Goal: Information Seeking & Learning: Compare options

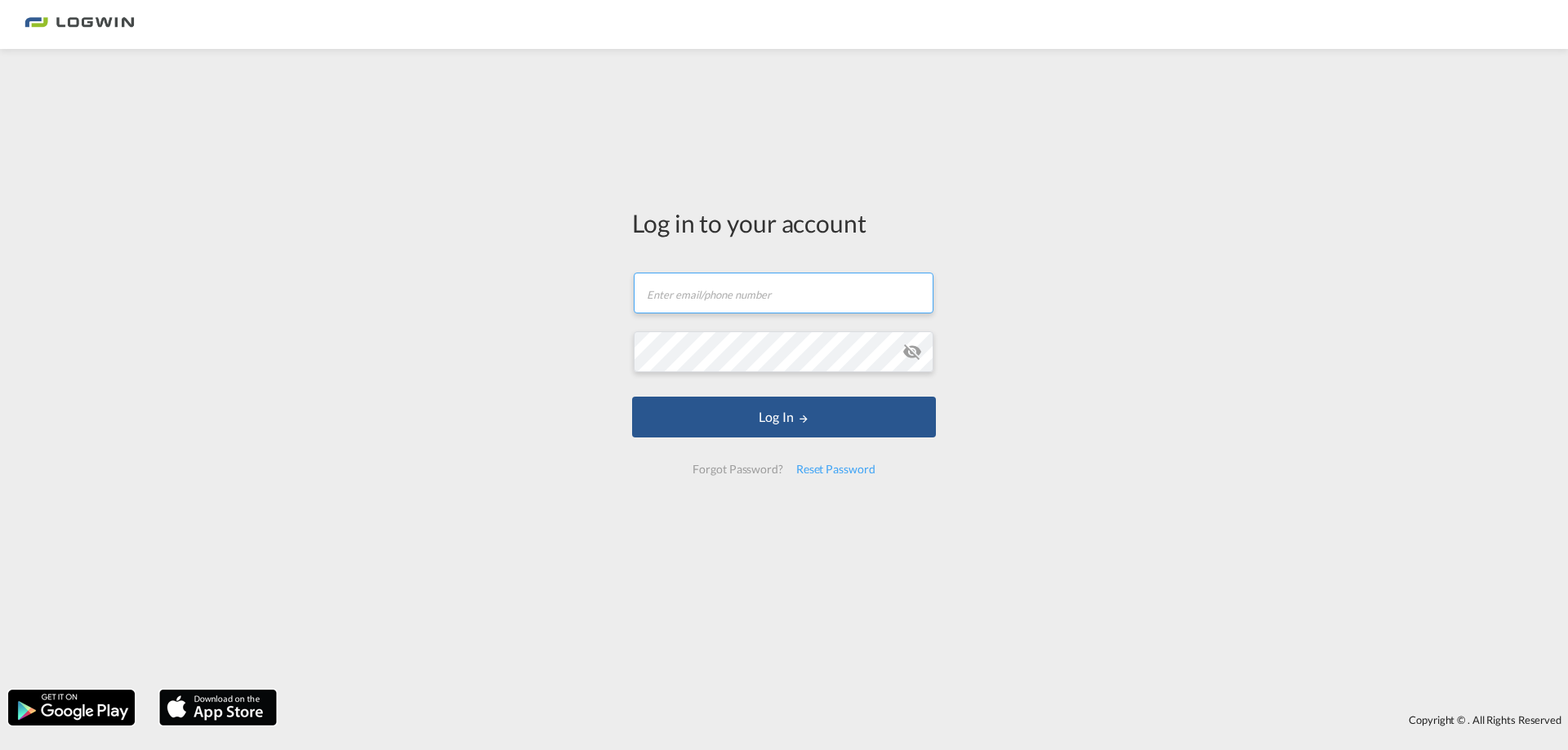
click at [684, 302] on input "text" at bounding box center [783, 293] width 300 height 41
type input "[PERSON_NAME][EMAIL_ADDRESS][PERSON_NAME][DOMAIN_NAME]"
click at [632, 397] on button "Log In" at bounding box center [784, 417] width 304 height 41
